Goal: Task Accomplishment & Management: Complete application form

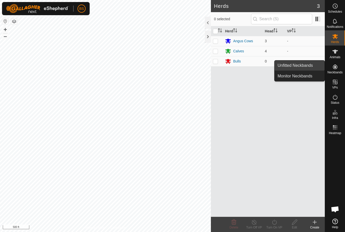
click at [306, 64] on span "Unfitted Neckbands" at bounding box center [295, 65] width 35 height 6
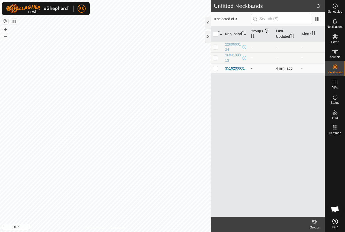
click at [214, 70] on p-checkbox at bounding box center [215, 68] width 5 height 4
checkbox input "true"
click at [290, 68] on span "4 min. ago" at bounding box center [284, 68] width 16 height 4
click at [232, 67] on div "3516200031" at bounding box center [235, 68] width 20 height 5
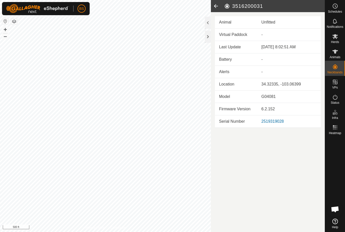
click at [217, 7] on icon at bounding box center [216, 6] width 10 height 12
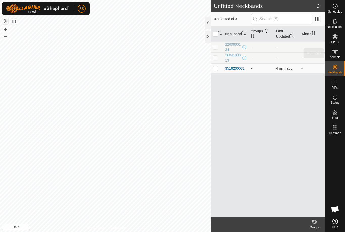
click at [337, 53] on icon at bounding box center [335, 52] width 6 height 6
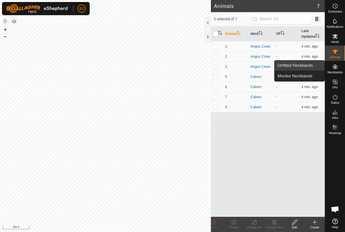
click at [310, 64] on span "Unfitted Neckbands" at bounding box center [295, 65] width 35 height 6
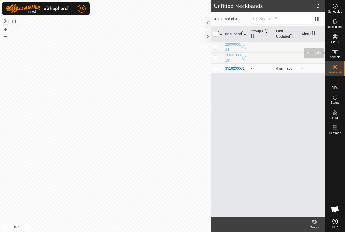
click at [333, 55] on es-animals-svg-icon at bounding box center [335, 51] width 9 height 8
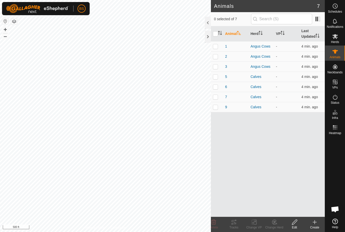
click at [314, 221] on icon at bounding box center [315, 222] width 6 height 6
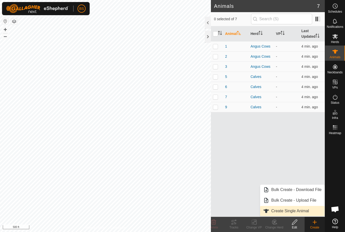
click at [298, 209] on span "Create Single Animal" at bounding box center [290, 211] width 38 height 6
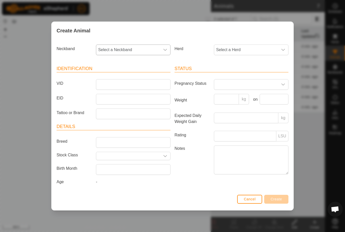
click at [160, 47] on span "Select a Neckband" at bounding box center [128, 50] width 64 height 10
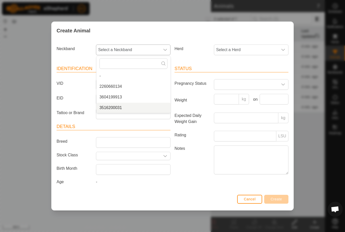
click at [119, 107] on span "3516200031" at bounding box center [111, 108] width 22 height 6
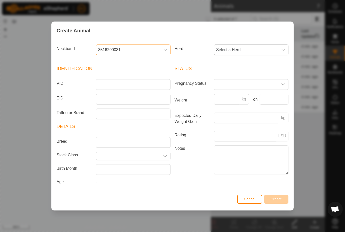
click at [274, 50] on span "Select a Herd" at bounding box center [246, 50] width 64 height 10
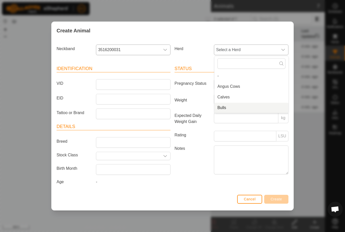
click at [223, 107] on span "Bulls" at bounding box center [222, 108] width 9 height 6
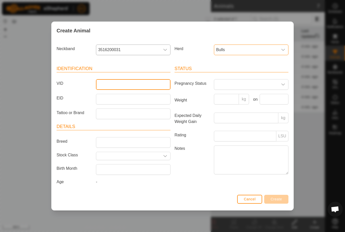
click at [136, 81] on input "VID" at bounding box center [133, 84] width 75 height 11
type input "4"
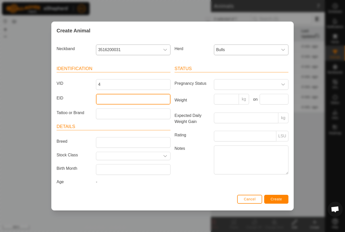
click at [131, 97] on input "EID" at bounding box center [133, 99] width 75 height 11
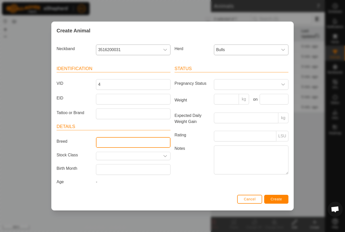
click at [140, 141] on input "Breed" at bounding box center [133, 142] width 75 height 11
type input "Akaushi"
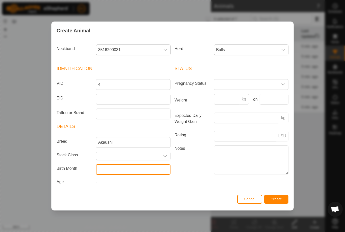
click at [148, 170] on input "text" at bounding box center [133, 169] width 75 height 11
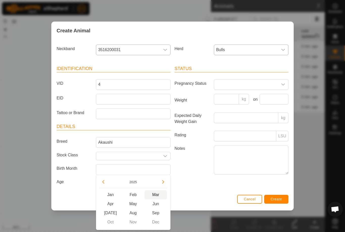
click at [156, 194] on span "Mar" at bounding box center [156, 194] width 23 height 9
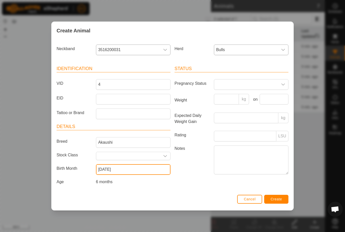
click at [148, 171] on input "March 2025" at bounding box center [133, 169] width 75 height 11
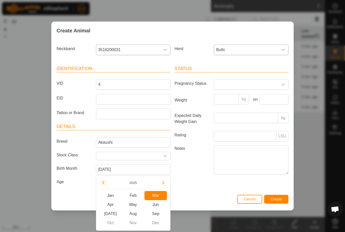
click at [104, 183] on icon "Previous Year" at bounding box center [103, 182] width 4 height 4
click at [104, 183] on button "Previous Year" at bounding box center [103, 182] width 8 height 8
click at [104, 183] on icon "Previous Year" at bounding box center [103, 182] width 4 height 4
click at [157, 197] on span "Mar" at bounding box center [156, 195] width 23 height 9
type input "March 2022"
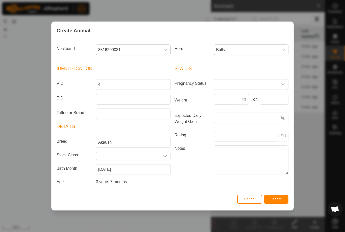
click at [280, 197] on span "Create" at bounding box center [276, 199] width 11 height 4
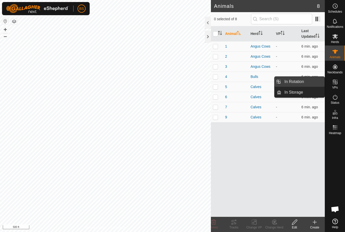
click at [299, 81] on span "In Rotation" at bounding box center [293, 82] width 19 height 6
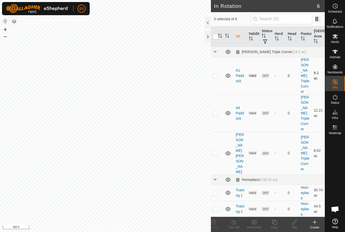
click at [216, 74] on p-checkbox at bounding box center [215, 76] width 5 height 4
click at [217, 74] on p-checkbox at bounding box center [215, 76] width 5 height 4
checkbox input "false"
click at [217, 111] on p-checkbox at bounding box center [215, 113] width 5 height 4
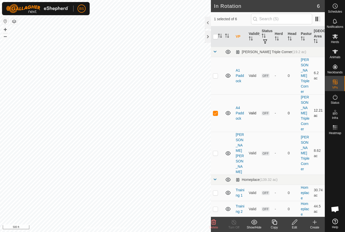
checkbox input "false"
click at [213, 132] on td at bounding box center [217, 153] width 12 height 43
click at [216, 151] on p-checkbox at bounding box center [215, 153] width 5 height 4
checkbox input "false"
click at [215, 190] on p-checkbox at bounding box center [215, 192] width 5 height 4
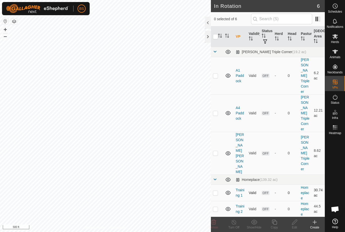
checkbox input "true"
click at [335, 97] on icon at bounding box center [335, 97] width 6 height 6
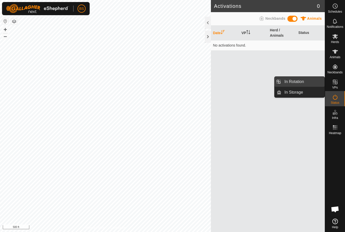
click at [304, 83] on span "In Rotation" at bounding box center [293, 82] width 19 height 6
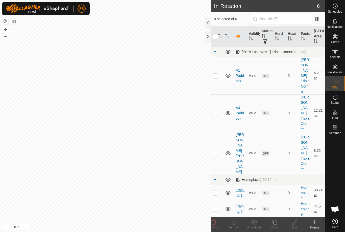
click at [239, 188] on link "Training 1" at bounding box center [240, 192] width 9 height 9
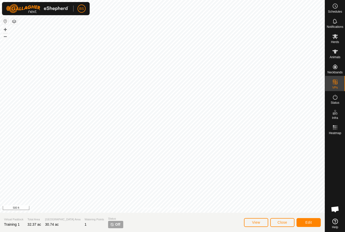
click at [258, 222] on span "View" at bounding box center [256, 222] width 8 height 4
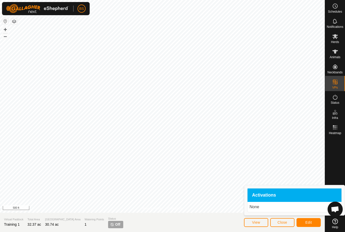
click at [309, 220] on span "Edit" at bounding box center [308, 222] width 7 height 4
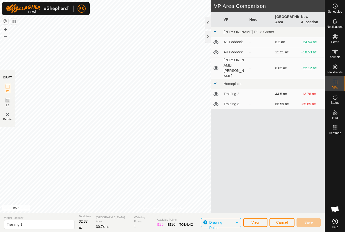
click at [284, 222] on span "Cancel" at bounding box center [282, 222] width 12 height 4
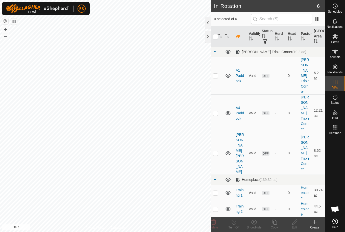
click at [218, 190] on p-checkbox at bounding box center [215, 192] width 5 height 4
checkbox input "true"
click at [336, 96] on icon at bounding box center [335, 97] width 6 height 6
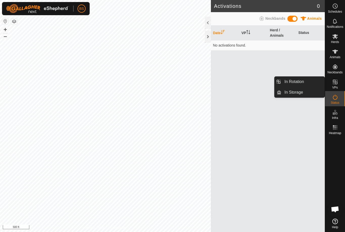
click at [335, 85] on icon at bounding box center [335, 82] width 6 height 6
click at [302, 83] on span "In Rotation" at bounding box center [293, 82] width 19 height 6
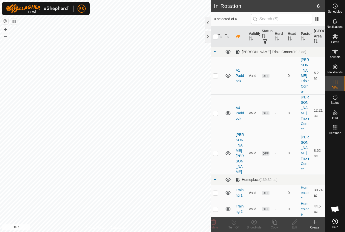
click at [228, 189] on icon at bounding box center [228, 192] width 6 height 6
click at [229, 189] on icon at bounding box center [228, 192] width 6 height 6
click at [230, 189] on icon at bounding box center [228, 192] width 6 height 6
click at [229, 189] on icon at bounding box center [228, 192] width 6 height 6
click at [227, 190] on icon at bounding box center [228, 192] width 5 height 4
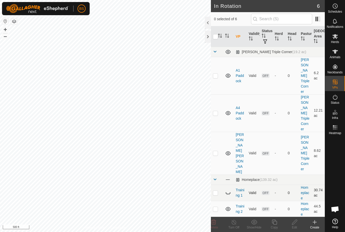
click at [228, 189] on icon at bounding box center [228, 192] width 6 height 6
click at [217, 190] on p-checkbox at bounding box center [215, 192] width 5 height 4
checkbox input "false"
click at [336, 9] on icon at bounding box center [335, 6] width 6 height 6
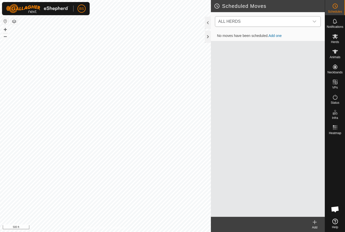
click at [314, 23] on icon "dropdown trigger" at bounding box center [315, 21] width 4 height 4
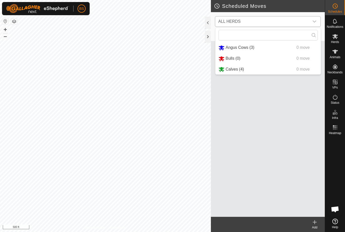
click at [312, 21] on div "dropdown trigger" at bounding box center [314, 21] width 10 height 10
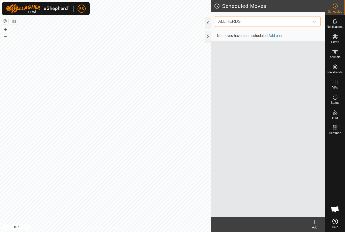
click at [312, 22] on div "dropdown trigger" at bounding box center [314, 21] width 10 height 10
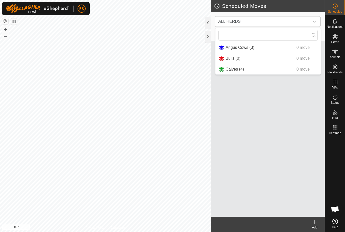
click at [309, 19] on span "ALL HERDS" at bounding box center [262, 21] width 93 height 10
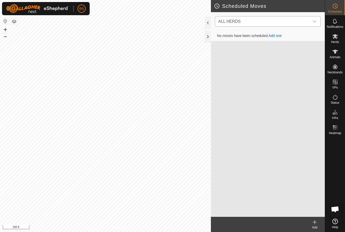
click at [314, 20] on icon "dropdown trigger" at bounding box center [315, 21] width 4 height 4
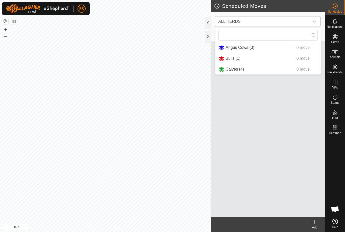
click at [314, 19] on icon "dropdown trigger" at bounding box center [315, 21] width 4 height 4
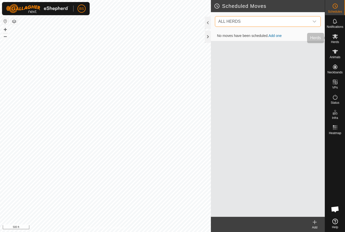
click at [336, 38] on icon at bounding box center [335, 36] width 6 height 5
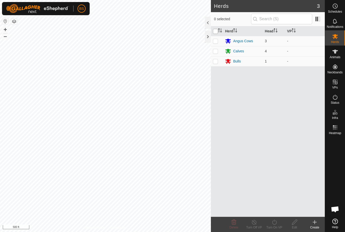
click at [217, 31] on input "checkbox" at bounding box center [215, 31] width 5 height 5
checkbox input "true"
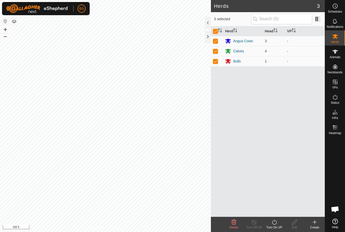
click at [273, 224] on icon at bounding box center [274, 222] width 6 height 6
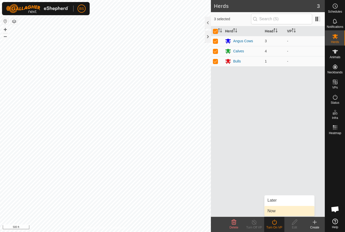
click at [275, 208] on span "Now" at bounding box center [272, 211] width 8 height 6
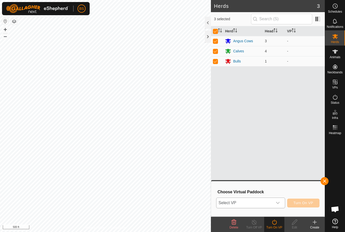
click at [280, 199] on div "dropdown trigger" at bounding box center [278, 203] width 10 height 10
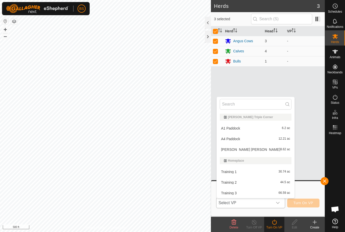
click at [256, 169] on div "Training 1 30.74 ac" at bounding box center [256, 172] width 72 height 6
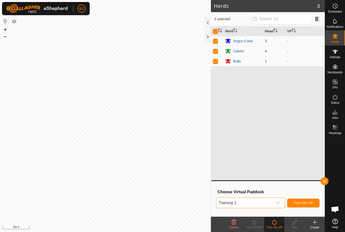
click at [306, 201] on span "Turn On VP" at bounding box center [304, 203] width 20 height 4
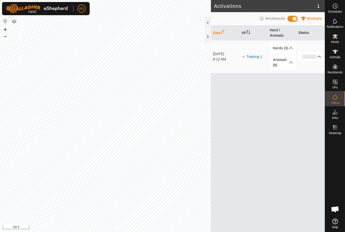
click at [319, 57] on p-accordion-header "0%" at bounding box center [311, 57] width 26 height 10
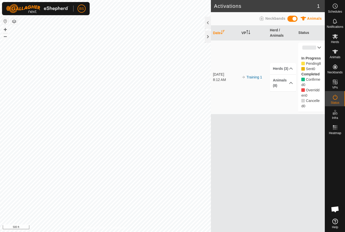
click at [319, 50] on p-accordion-header "0%" at bounding box center [311, 47] width 26 height 10
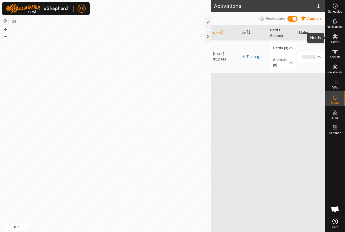
click at [335, 40] on span "Herds" at bounding box center [335, 41] width 8 height 3
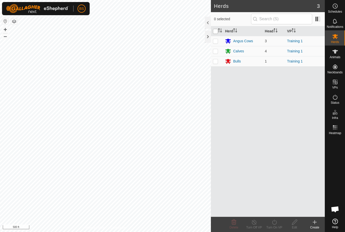
click at [216, 31] on input "checkbox" at bounding box center [215, 31] width 5 height 5
checkbox input "true"
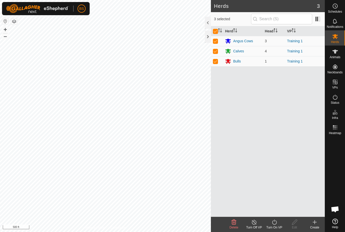
click at [254, 224] on icon at bounding box center [254, 222] width 6 height 6
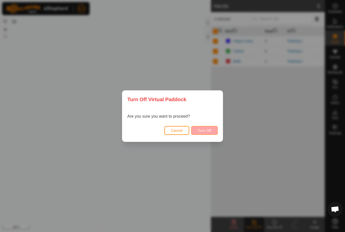
click at [215, 132] on button "Turn Off" at bounding box center [204, 130] width 27 height 9
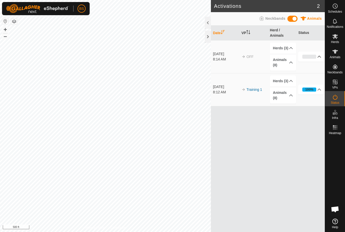
click at [318, 59] on p-accordion-header "0%" at bounding box center [311, 57] width 26 height 10
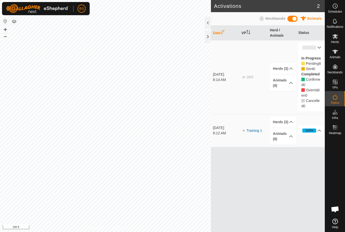
click at [319, 47] on p-accordion-header "0%" at bounding box center [311, 47] width 26 height 10
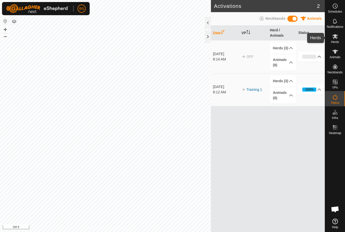
click at [334, 38] on icon at bounding box center [335, 36] width 6 height 5
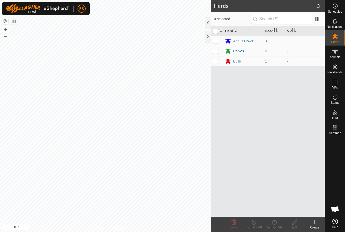
click at [216, 32] on input "checkbox" at bounding box center [215, 31] width 5 height 5
checkbox input "true"
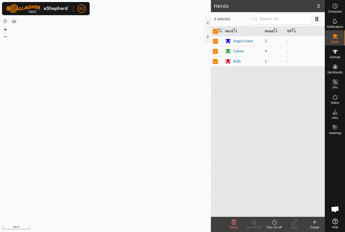
click at [275, 223] on icon at bounding box center [274, 222] width 6 height 6
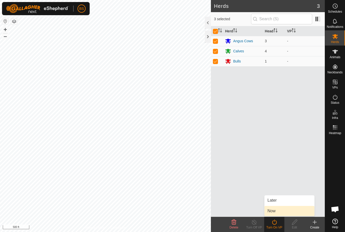
click at [277, 213] on link "Now" at bounding box center [290, 211] width 50 height 10
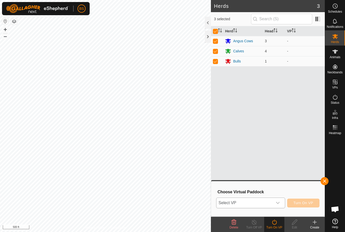
click at [280, 204] on icon "dropdown trigger" at bounding box center [278, 203] width 4 height 4
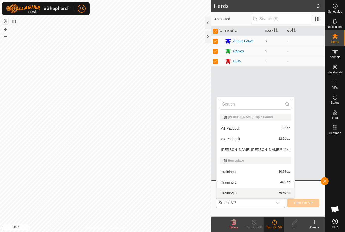
click at [272, 193] on li "Training 3 66.59 ac" at bounding box center [256, 193] width 78 height 10
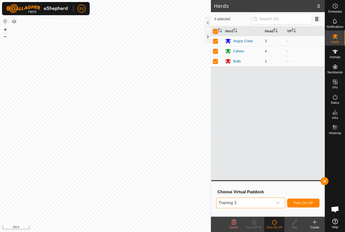
click at [298, 203] on span "Turn On VP" at bounding box center [304, 203] width 20 height 4
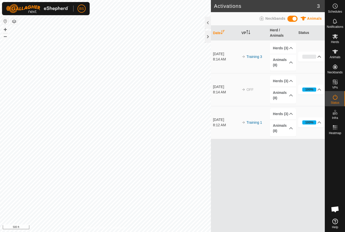
click at [316, 55] on div "0%" at bounding box center [309, 57] width 14 height 4
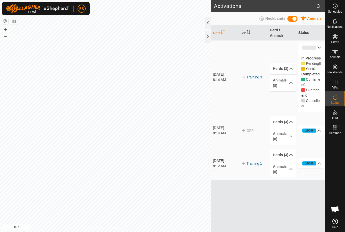
click at [311, 47] on div "0%" at bounding box center [309, 47] width 14 height 4
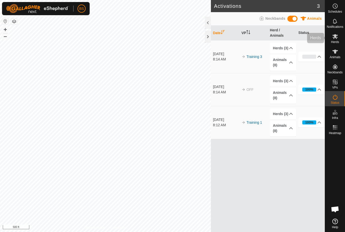
click at [336, 36] on icon at bounding box center [335, 36] width 6 height 5
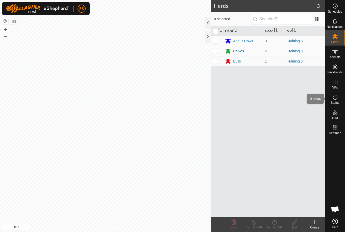
click at [336, 100] on icon at bounding box center [335, 97] width 6 height 6
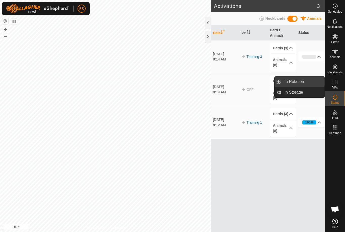
click at [299, 80] on span "In Rotation" at bounding box center [293, 82] width 19 height 6
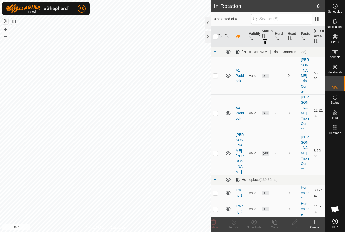
click at [277, 217] on div "3 Herds" at bounding box center [279, 230] width 9 height 27
click at [337, 101] on span "Status" at bounding box center [335, 102] width 9 height 3
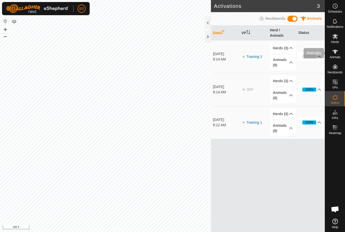
click at [334, 53] on icon at bounding box center [335, 52] width 6 height 6
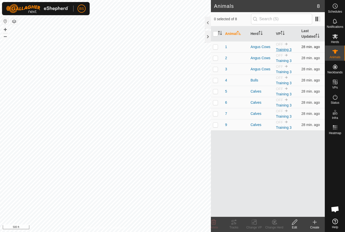
click at [284, 47] on link "Training 3" at bounding box center [284, 49] width 16 height 4
click at [282, 123] on span "OFF" at bounding box center [279, 122] width 7 height 4
click at [258, 124] on div "Calves" at bounding box center [261, 124] width 21 height 5
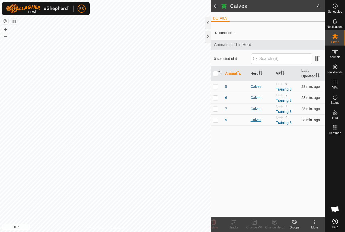
click at [259, 119] on div "Calves" at bounding box center [261, 119] width 21 height 5
click at [334, 53] on icon at bounding box center [335, 52] width 6 height 4
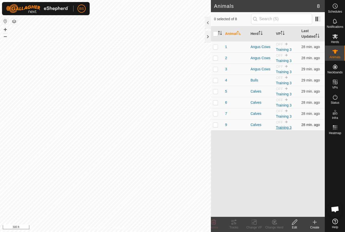
click at [286, 127] on link "Training 3" at bounding box center [284, 127] width 16 height 4
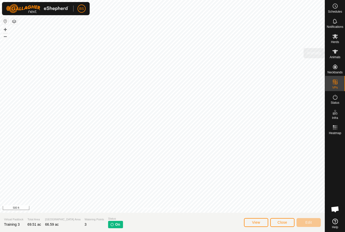
click at [336, 56] on span "Animals" at bounding box center [335, 57] width 11 height 3
